Goal: Transaction & Acquisition: Purchase product/service

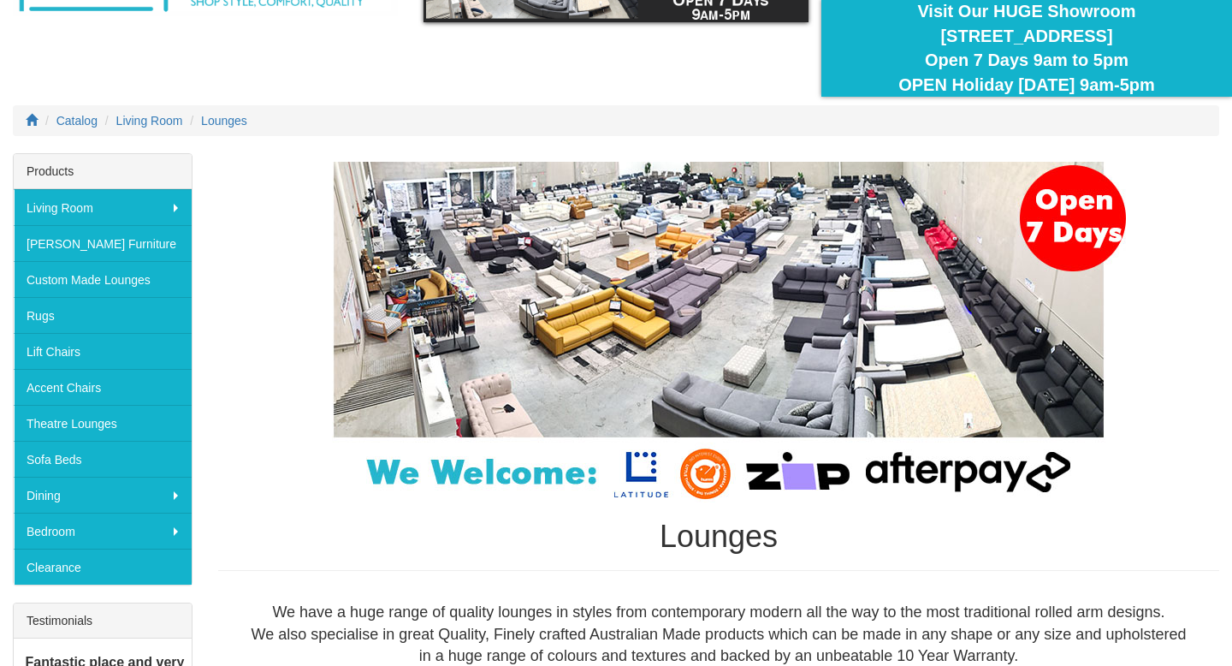
scroll to position [150, 0]
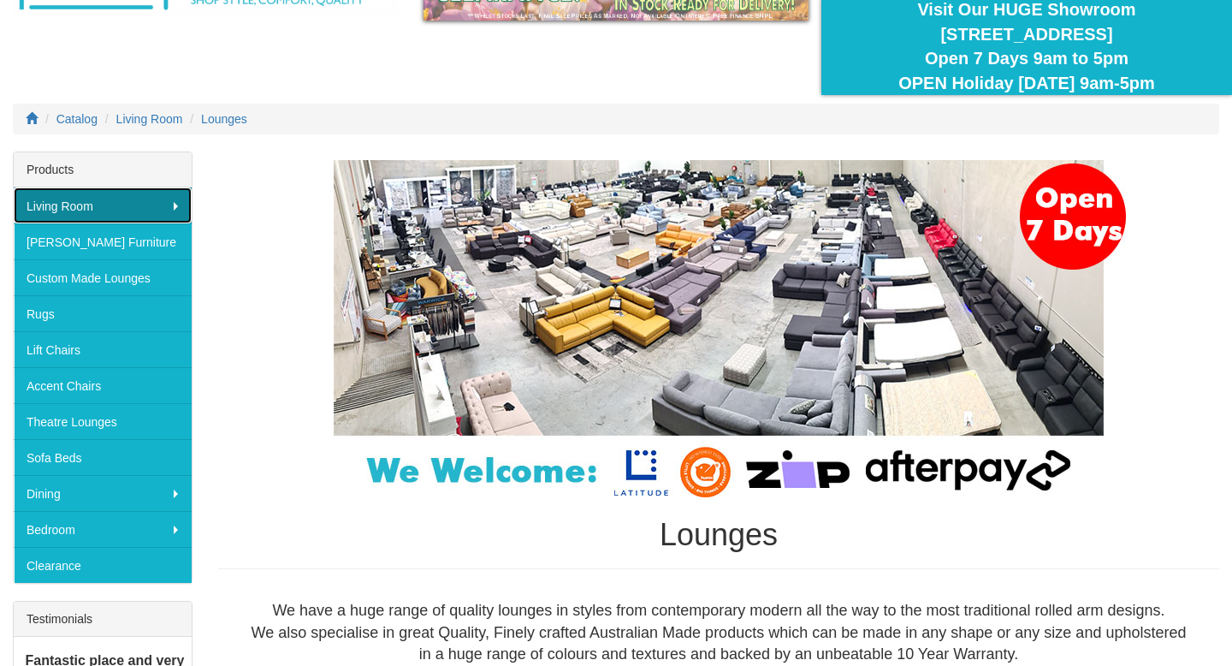
click at [175, 209] on link "Living Room" at bounding box center [103, 205] width 178 height 36
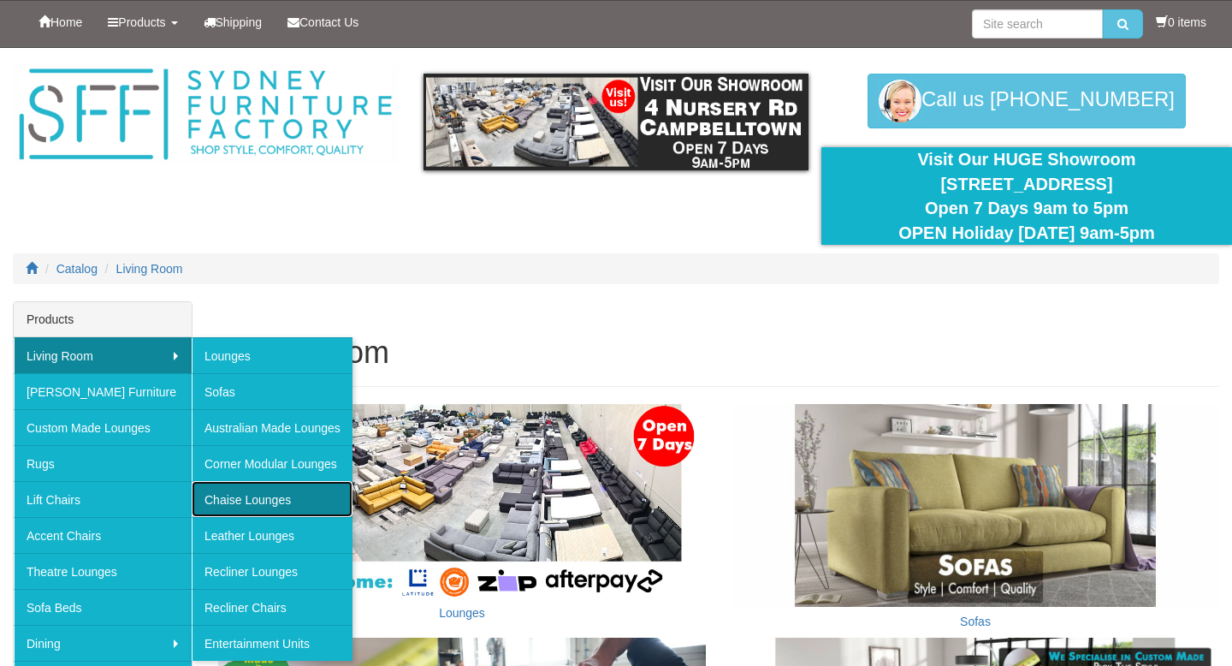
click at [240, 502] on link "Chaise Lounges" at bounding box center [272, 499] width 161 height 36
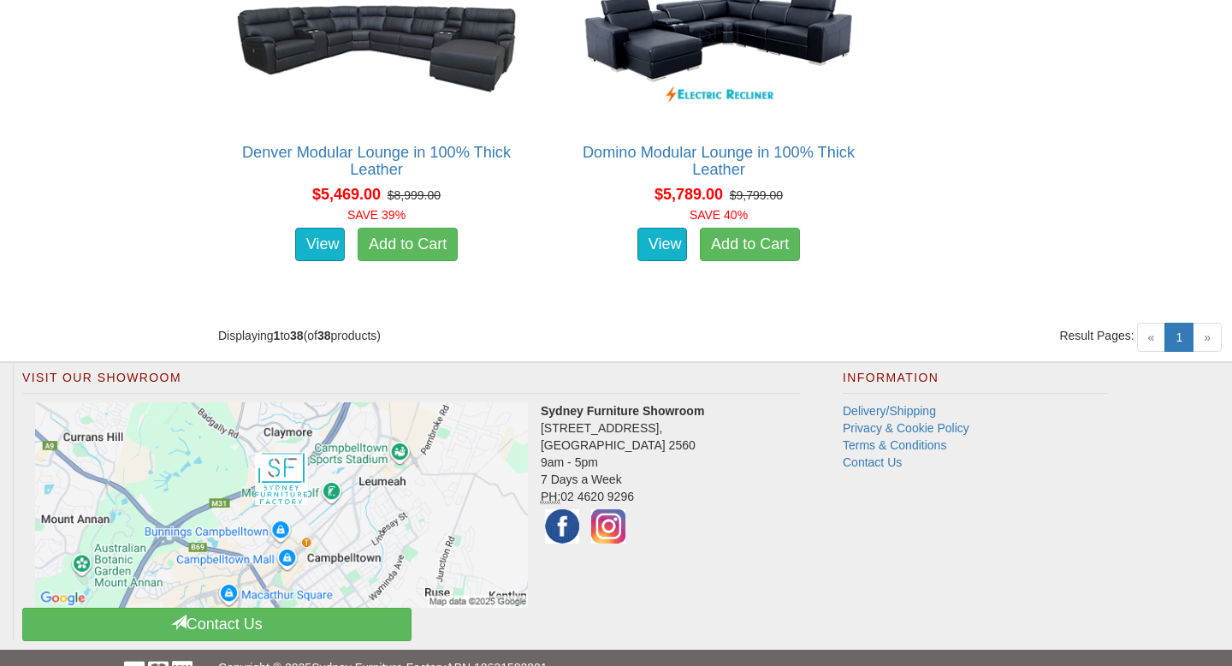
scroll to position [5681, 0]
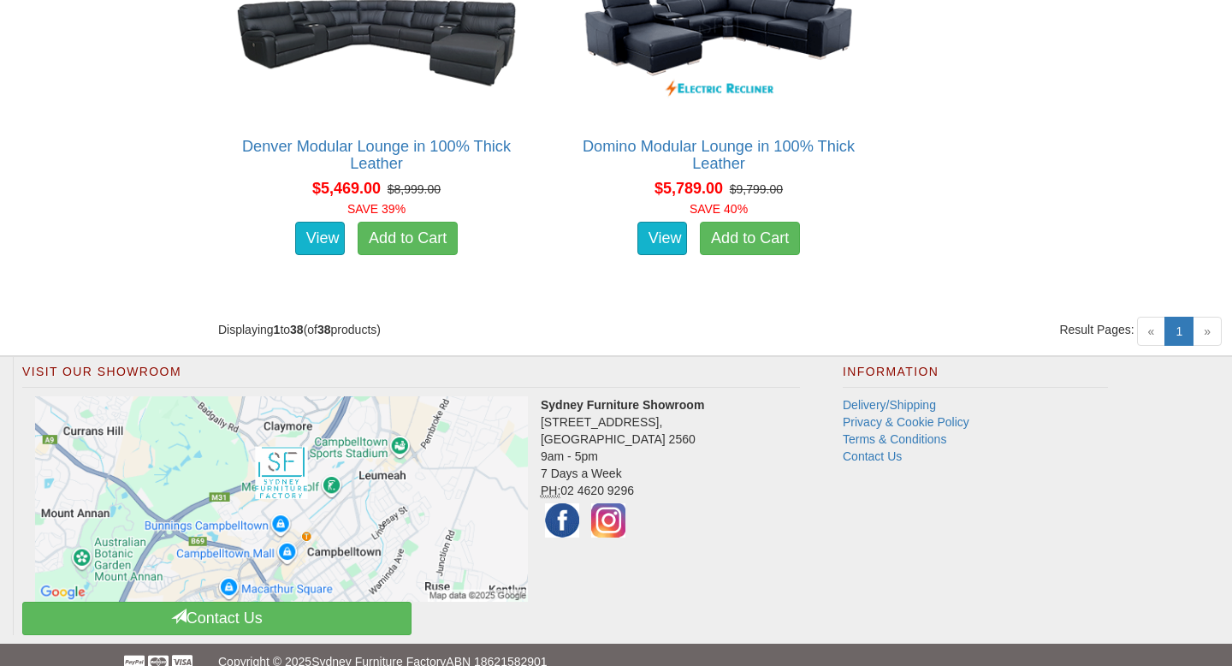
click at [1209, 317] on span "»" at bounding box center [1207, 331] width 29 height 29
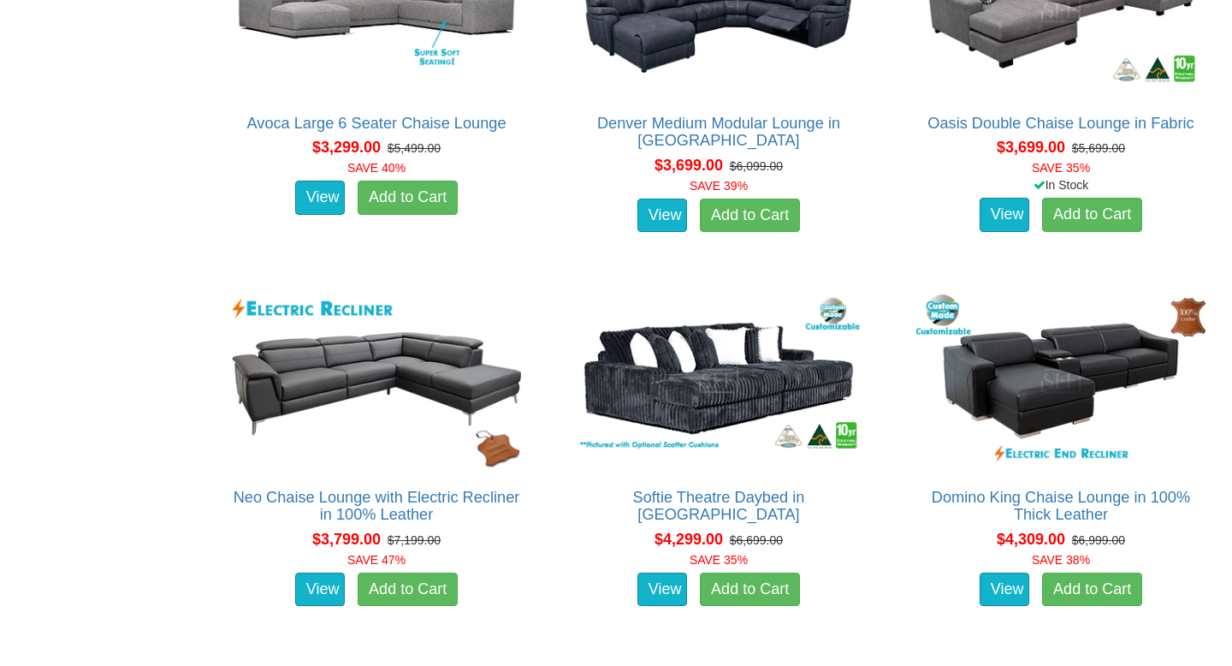
scroll to position [4961, 0]
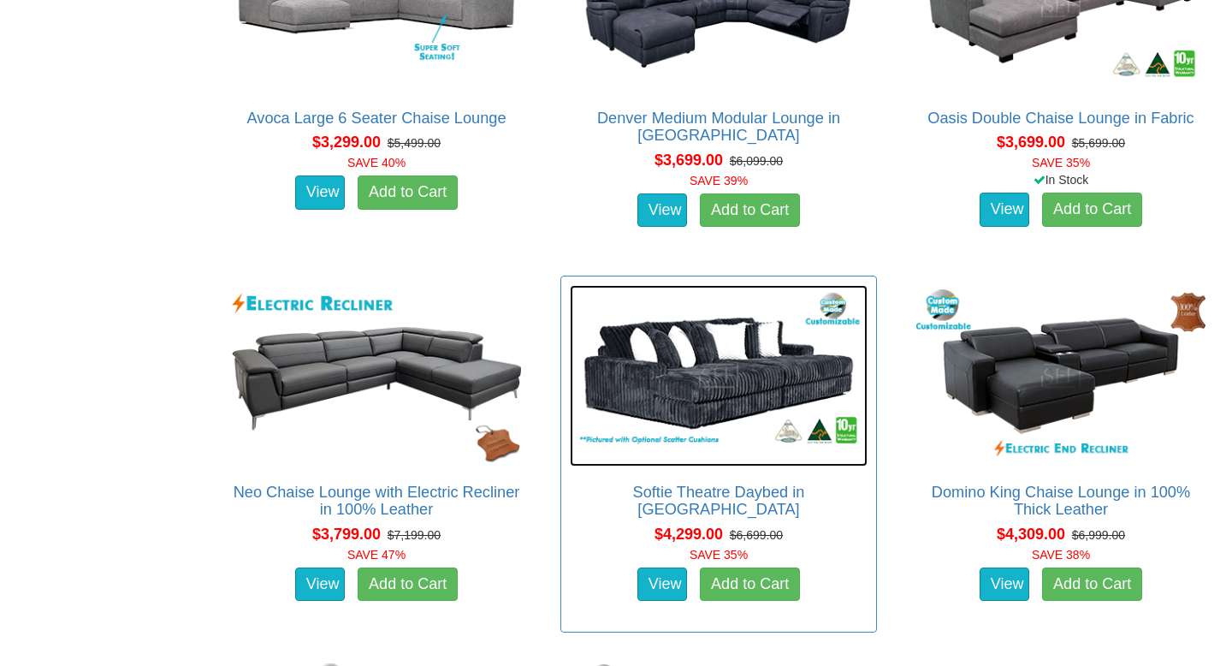
click at [763, 339] on img at bounding box center [719, 376] width 298 height 182
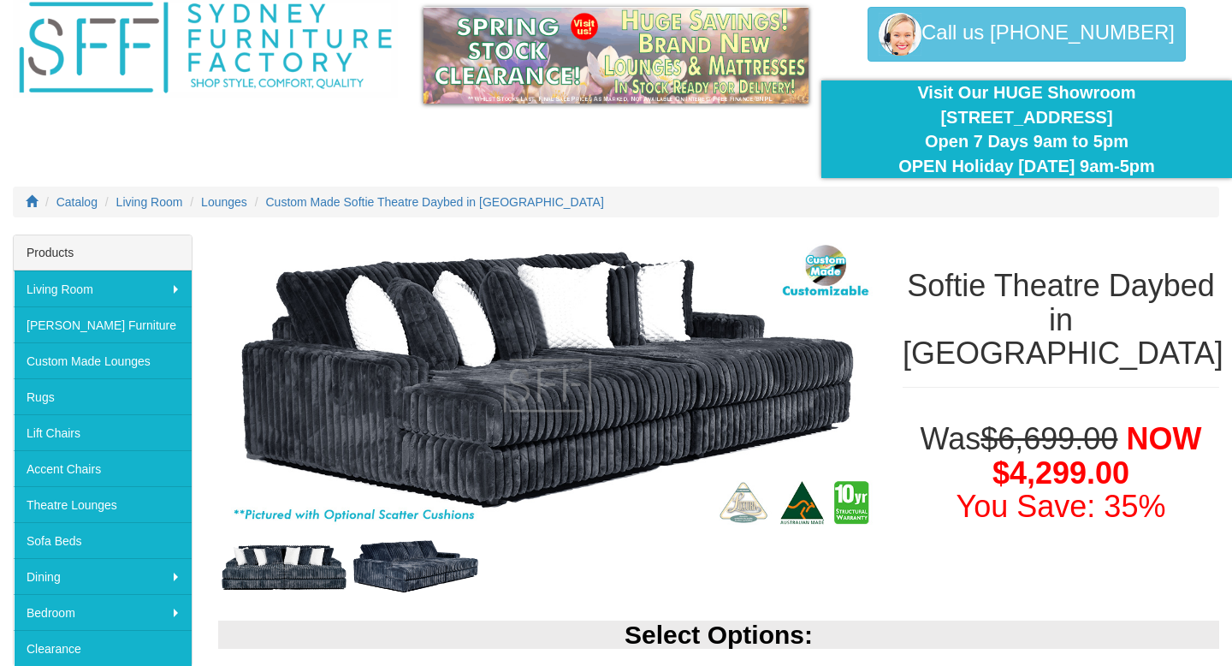
scroll to position [80, 0]
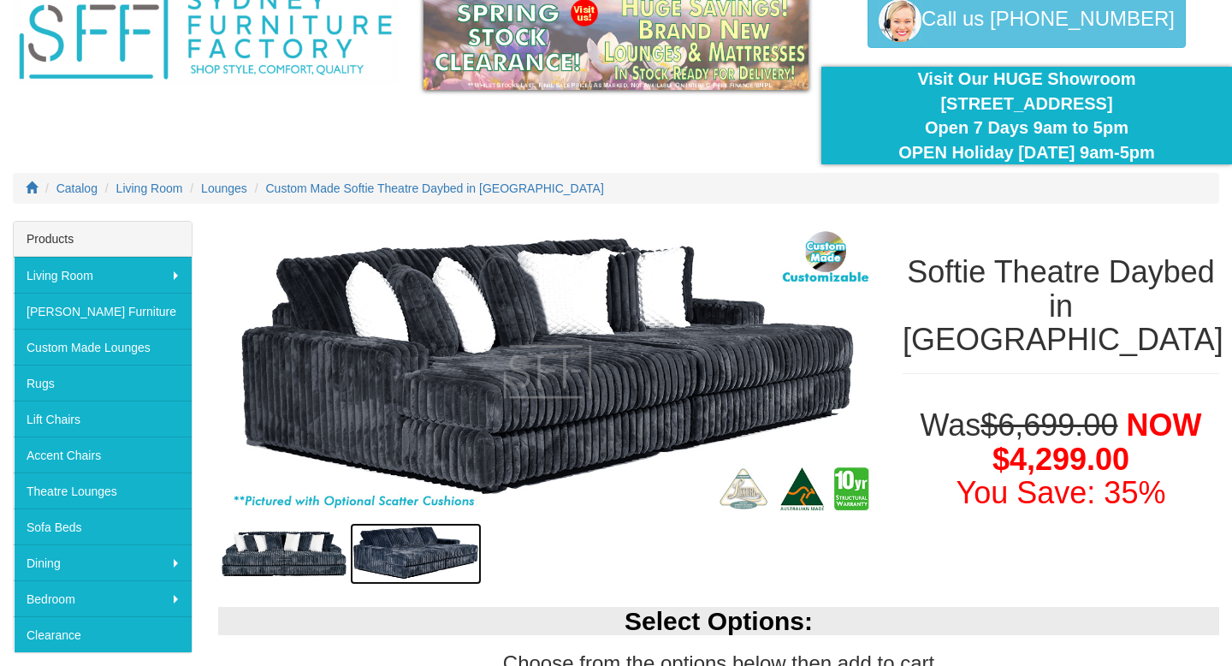
click at [422, 558] on img at bounding box center [416, 554] width 132 height 62
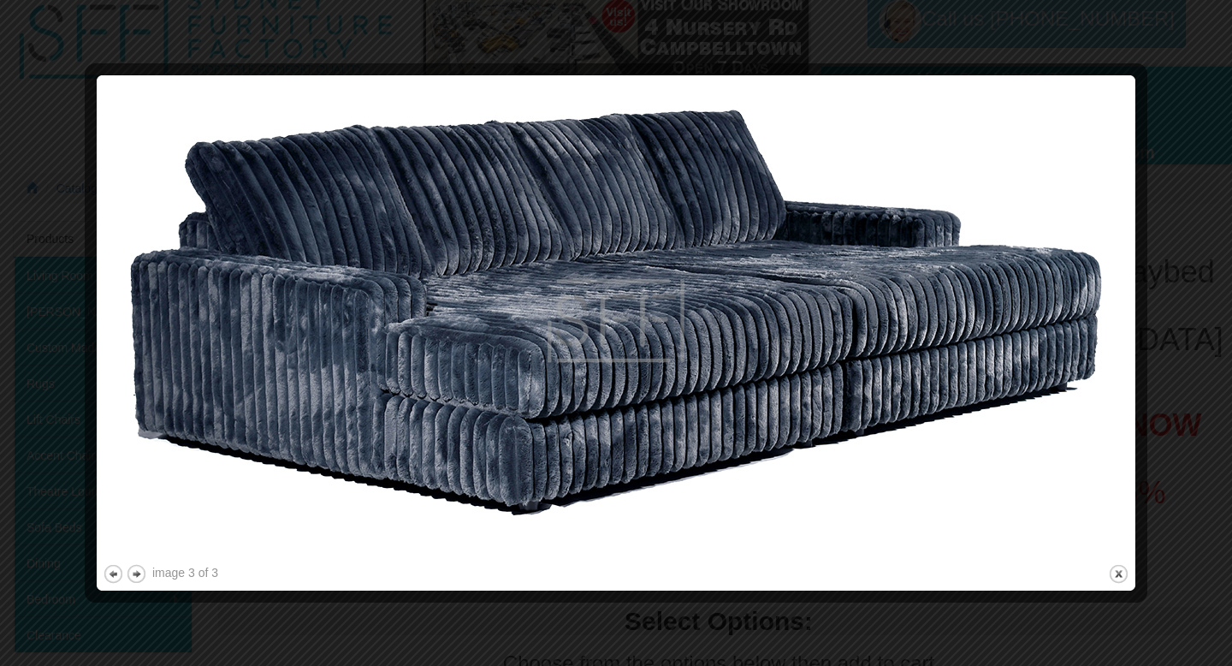
click at [1174, 306] on div at bounding box center [616, 333] width 1232 height 666
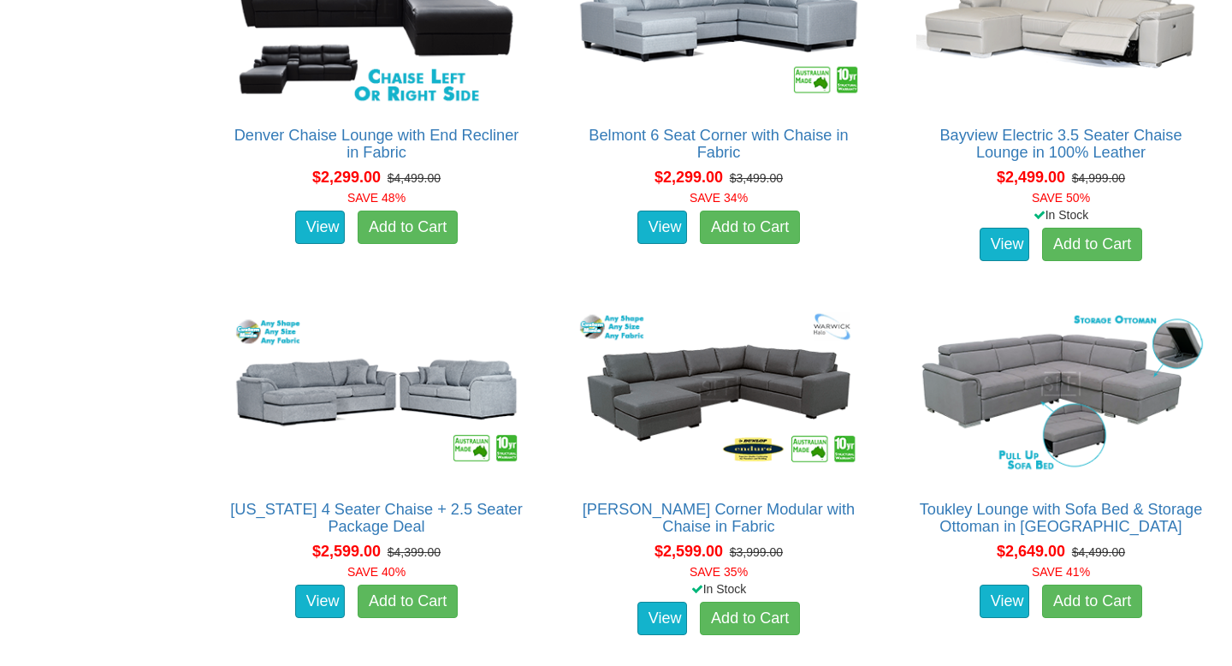
scroll to position [2702, 0]
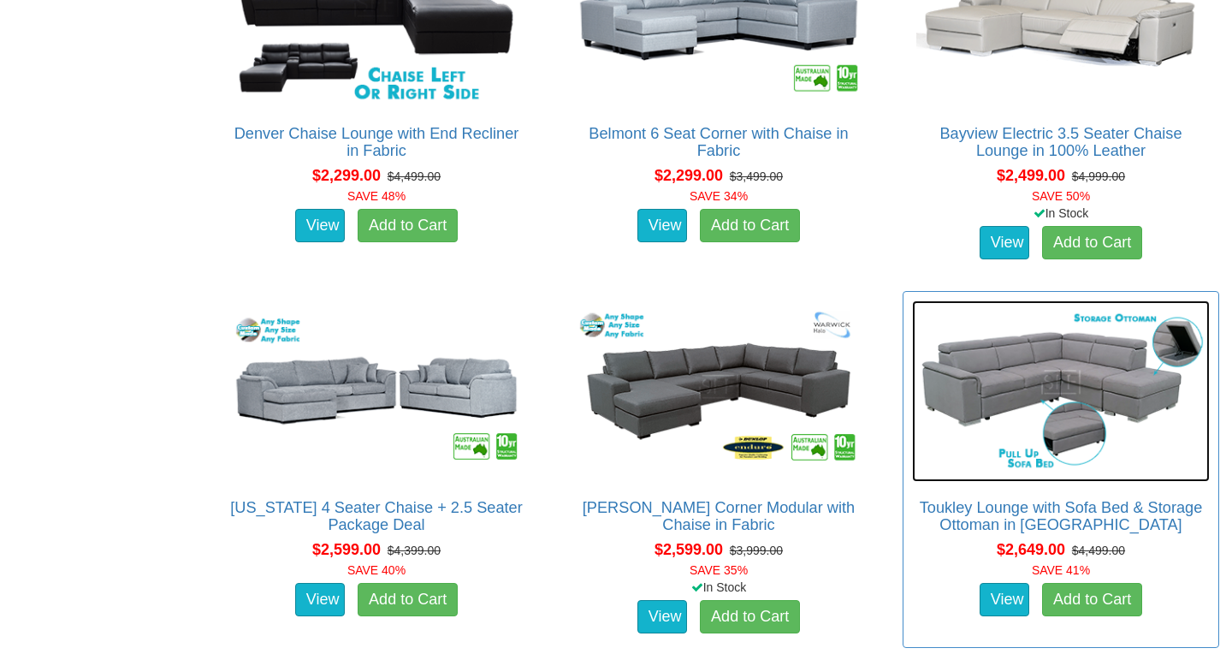
click at [1038, 351] on img at bounding box center [1061, 391] width 298 height 182
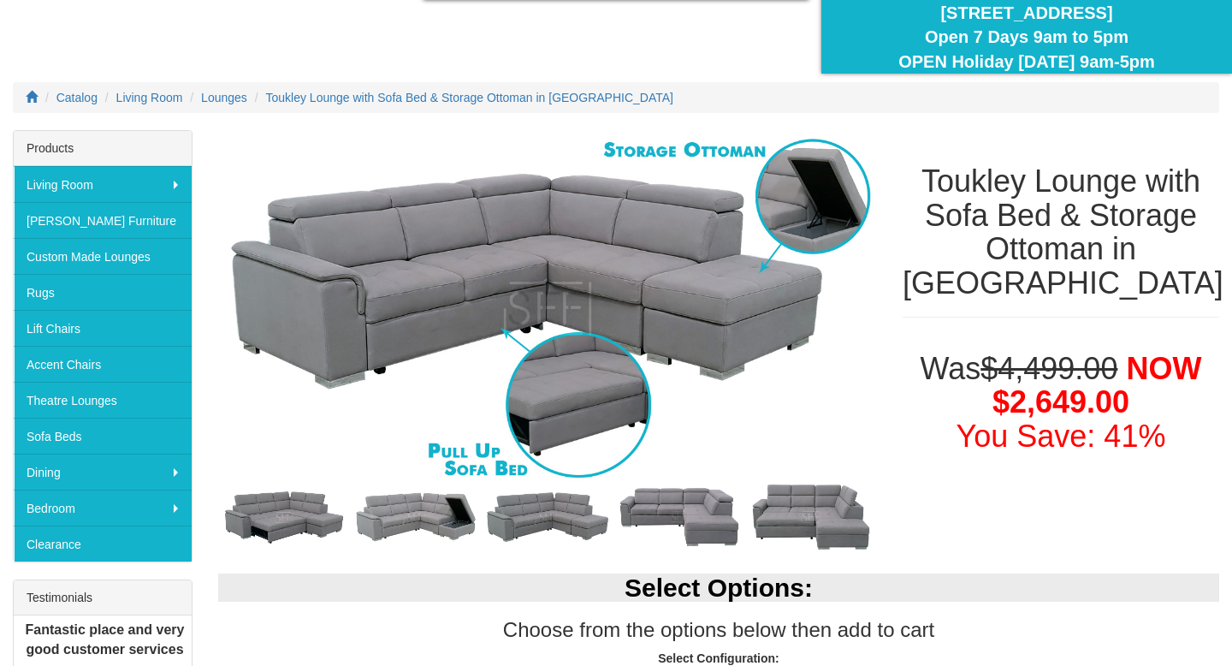
scroll to position [184, 0]
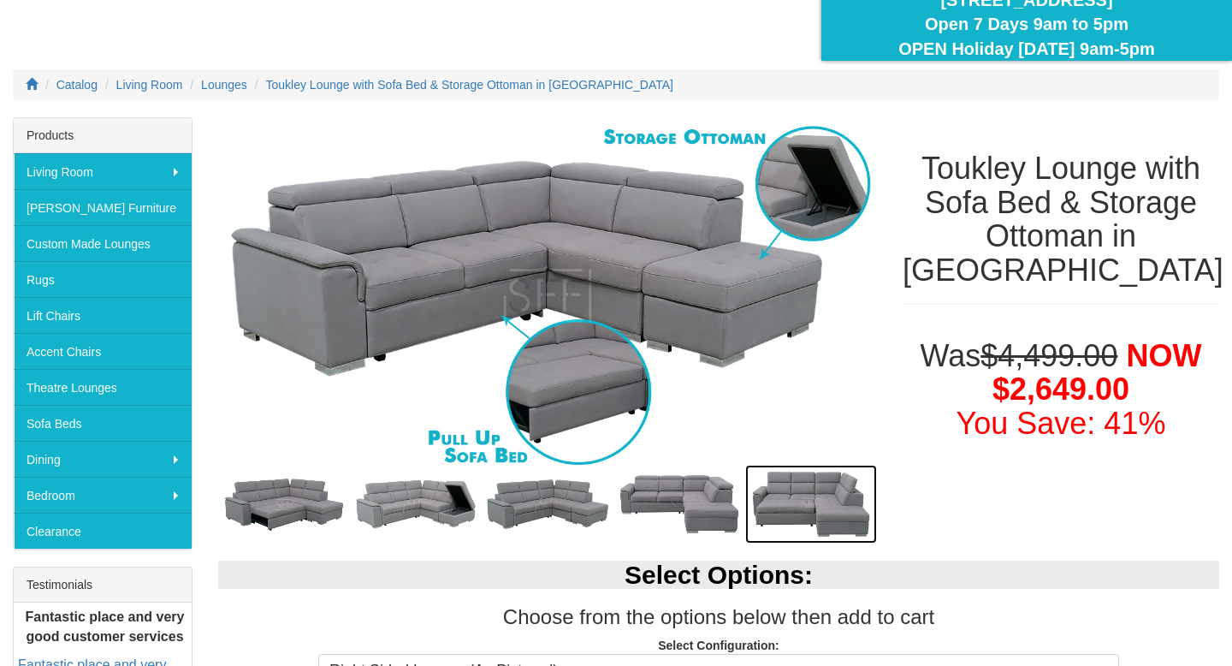
click at [772, 519] on img at bounding box center [811, 504] width 132 height 79
